Goal: Task Accomplishment & Management: Use online tool/utility

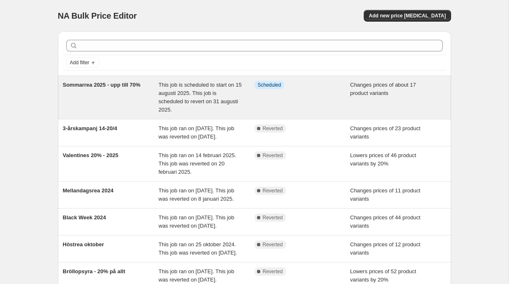
click at [96, 85] on span "Sommarrea 2025 - upp till 70%" at bounding box center [102, 85] width 78 height 6
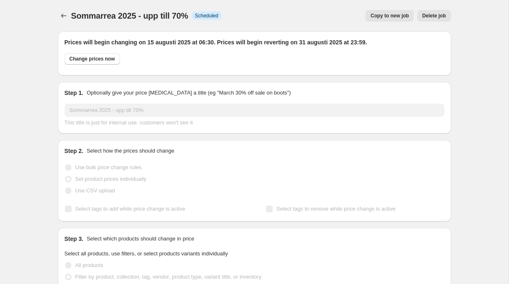
select select "collection"
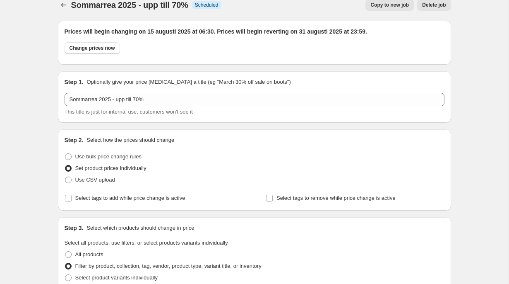
scroll to position [11, 0]
